Goal: Check status: Check status

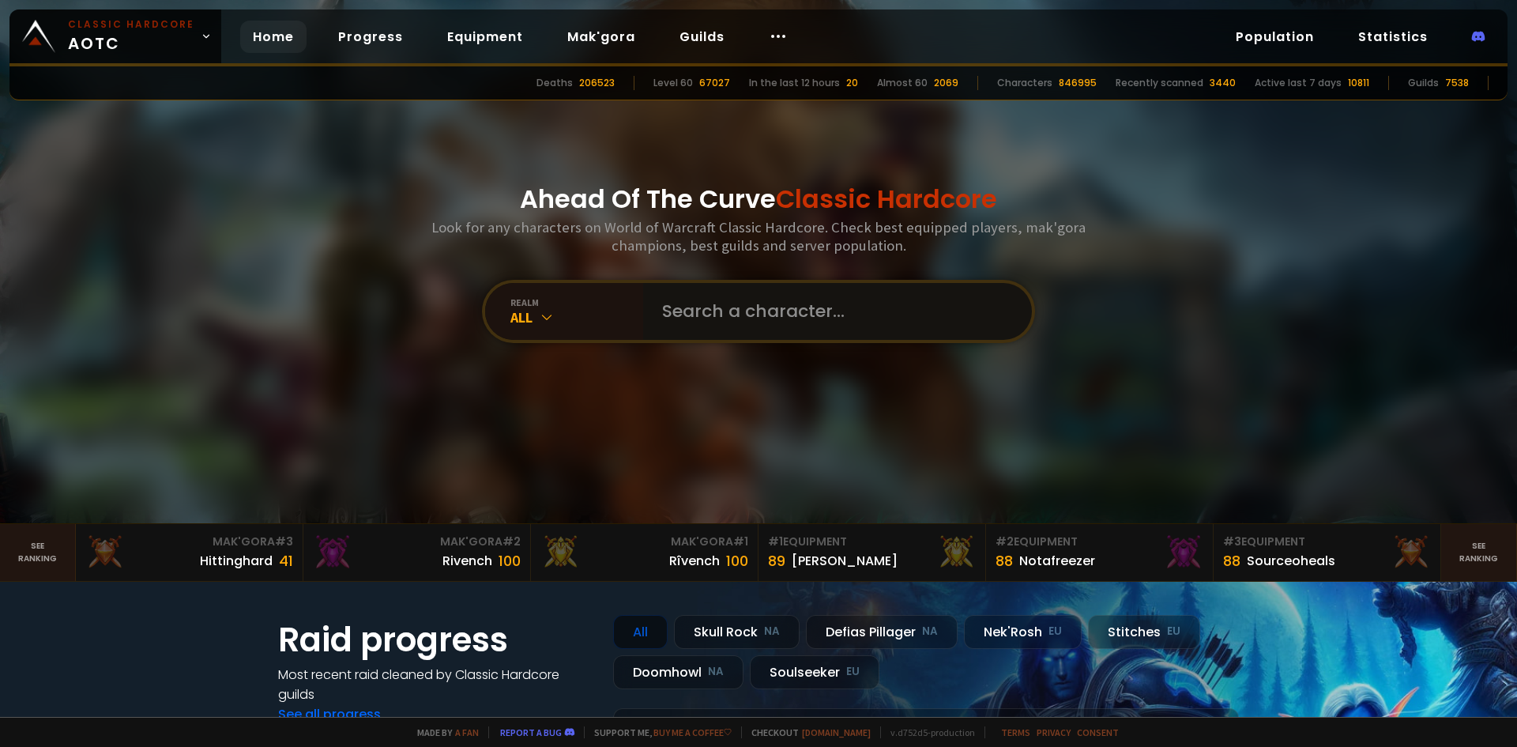
click at [892, 315] on input "text" at bounding box center [833, 311] width 360 height 57
type input "mikexlong"
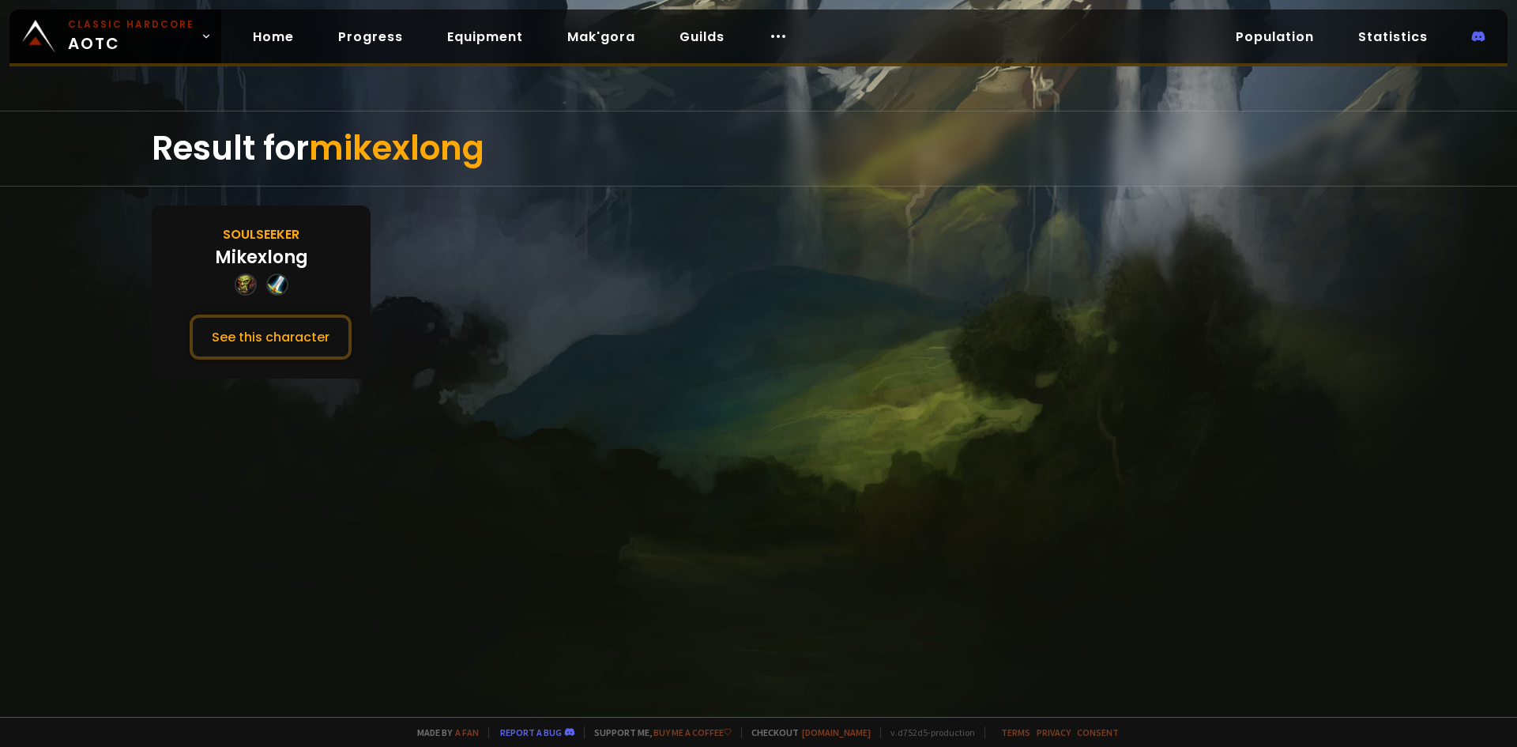
drag, startPoint x: 277, startPoint y: 329, endPoint x: 393, endPoint y: 334, distance: 116.3
click at [277, 329] on button "See this character" at bounding box center [271, 337] width 162 height 45
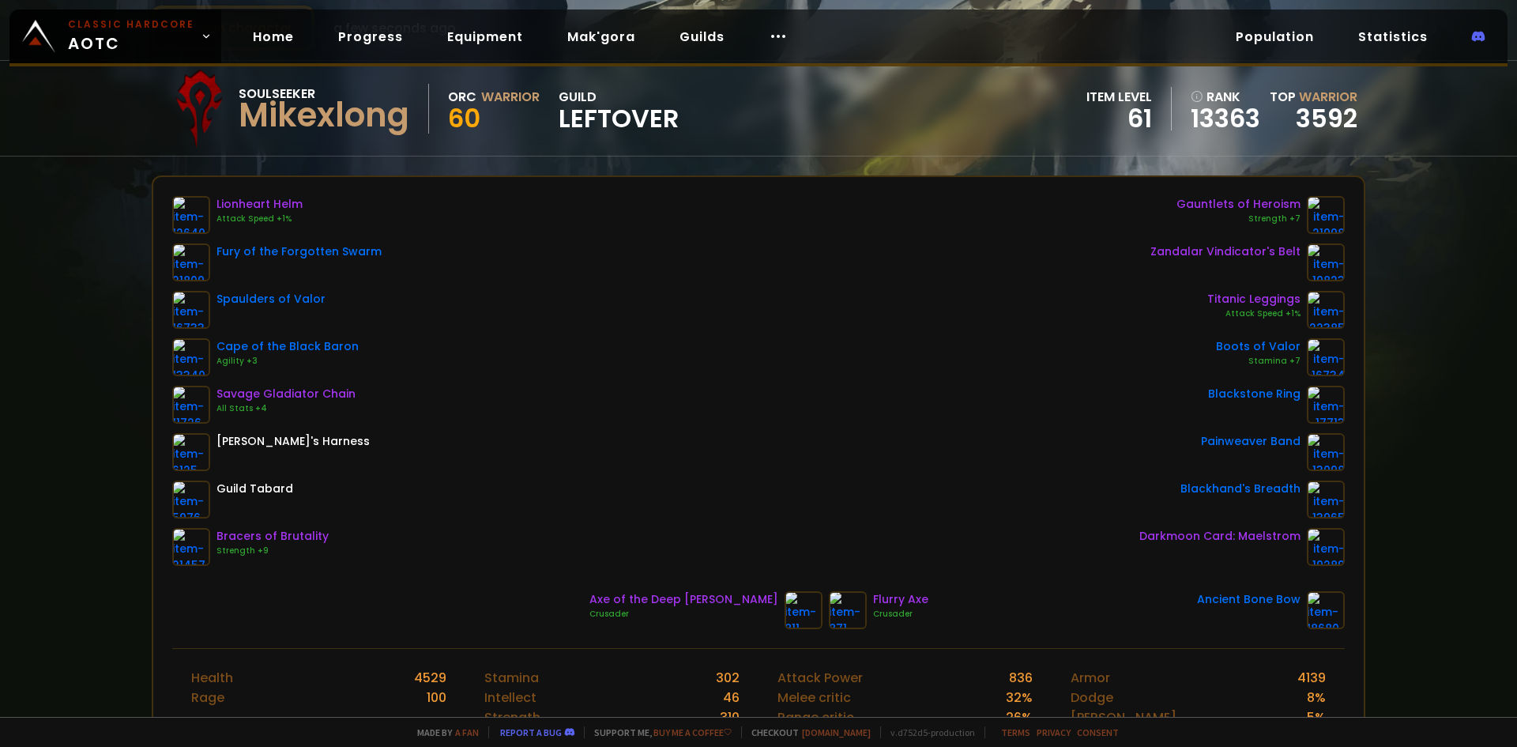
scroll to position [158, 0]
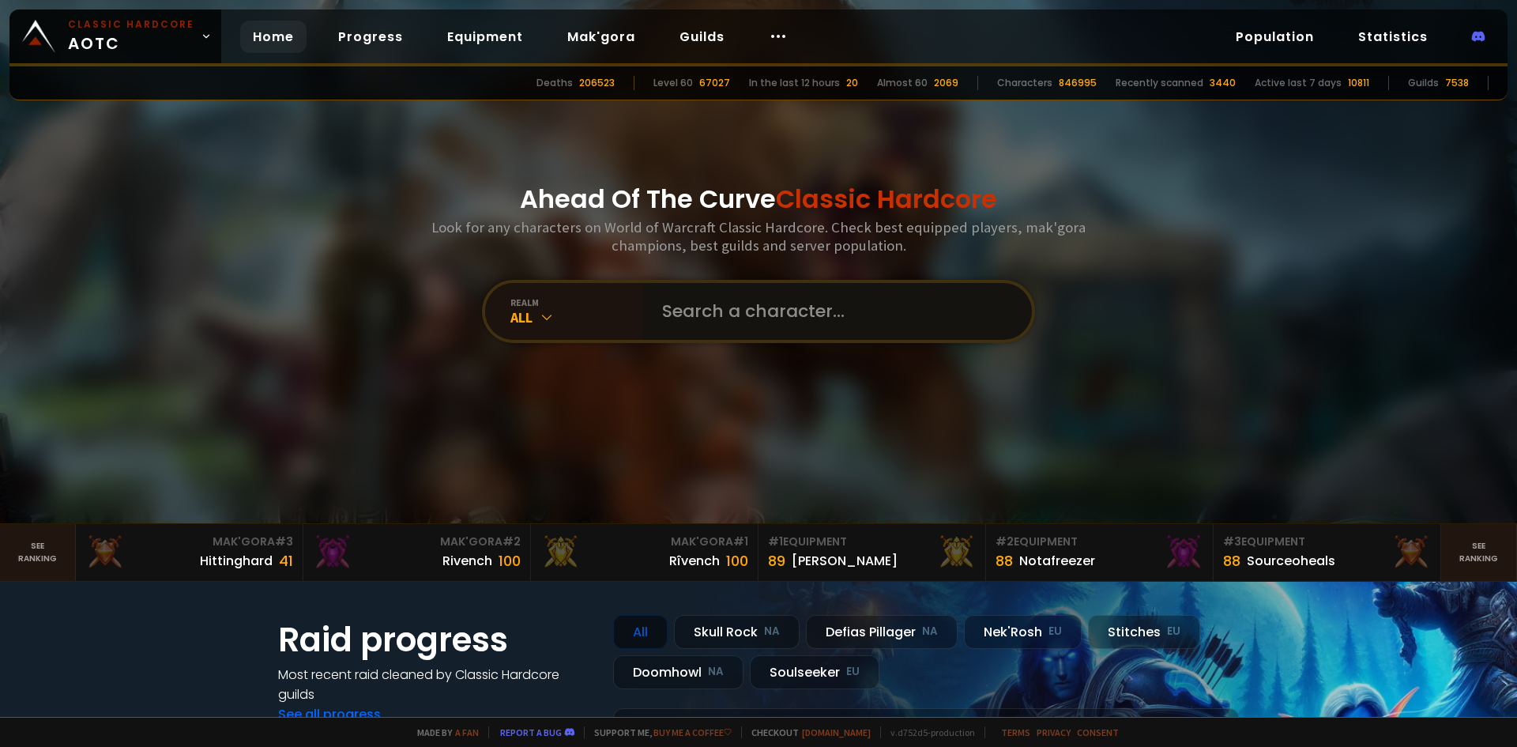
click at [843, 310] on input "text" at bounding box center [833, 311] width 360 height 57
type input "xaddie"
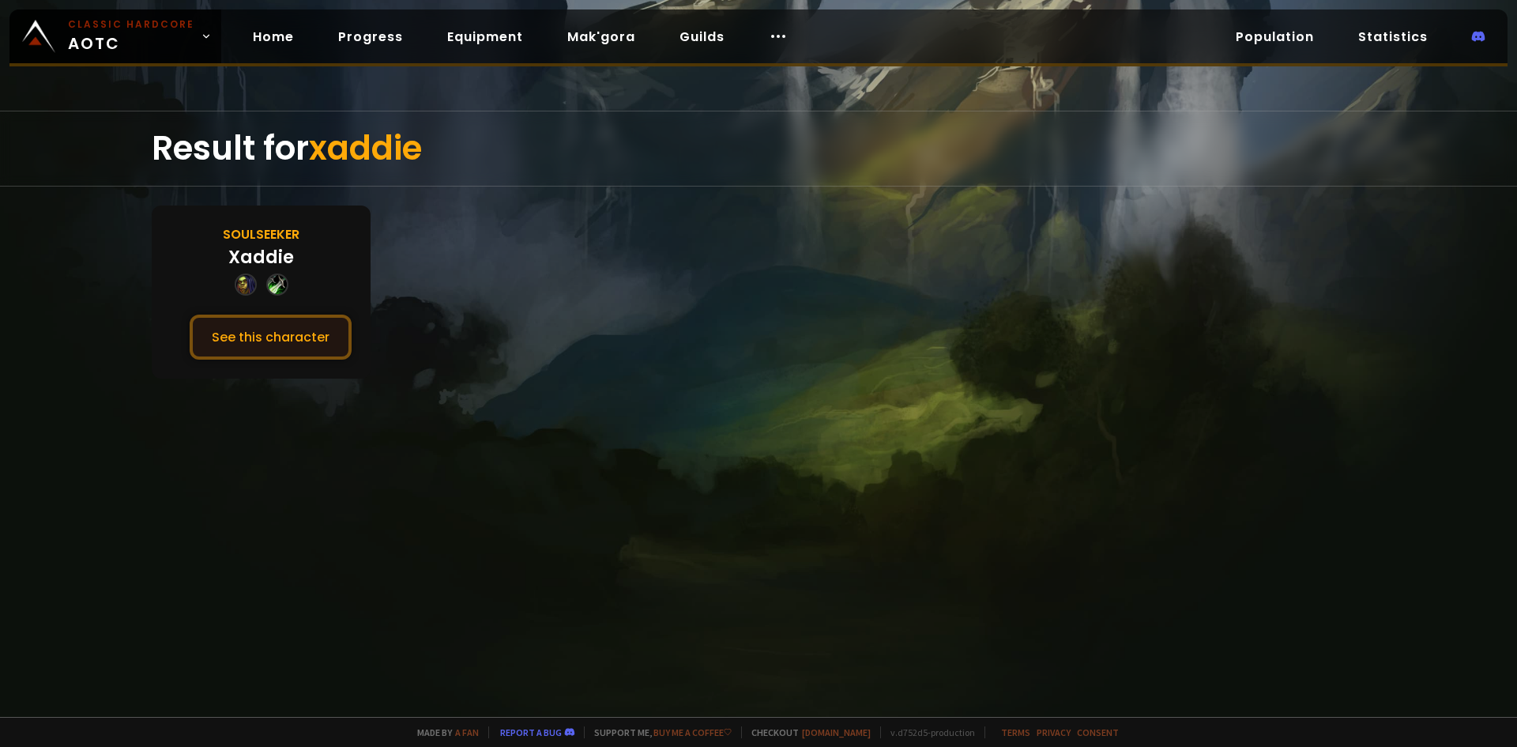
click at [269, 349] on button "See this character" at bounding box center [271, 337] width 162 height 45
